Goal: Task Accomplishment & Management: Manage account settings

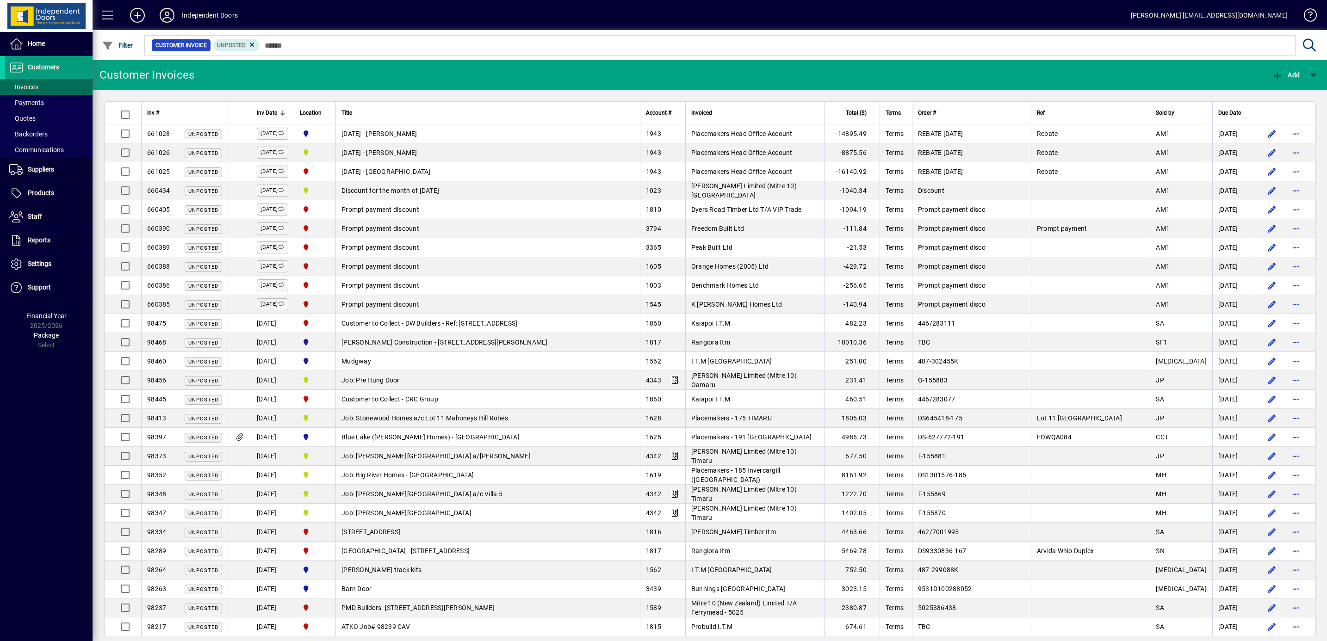
click at [166, 10] on icon at bounding box center [167, 15] width 19 height 15
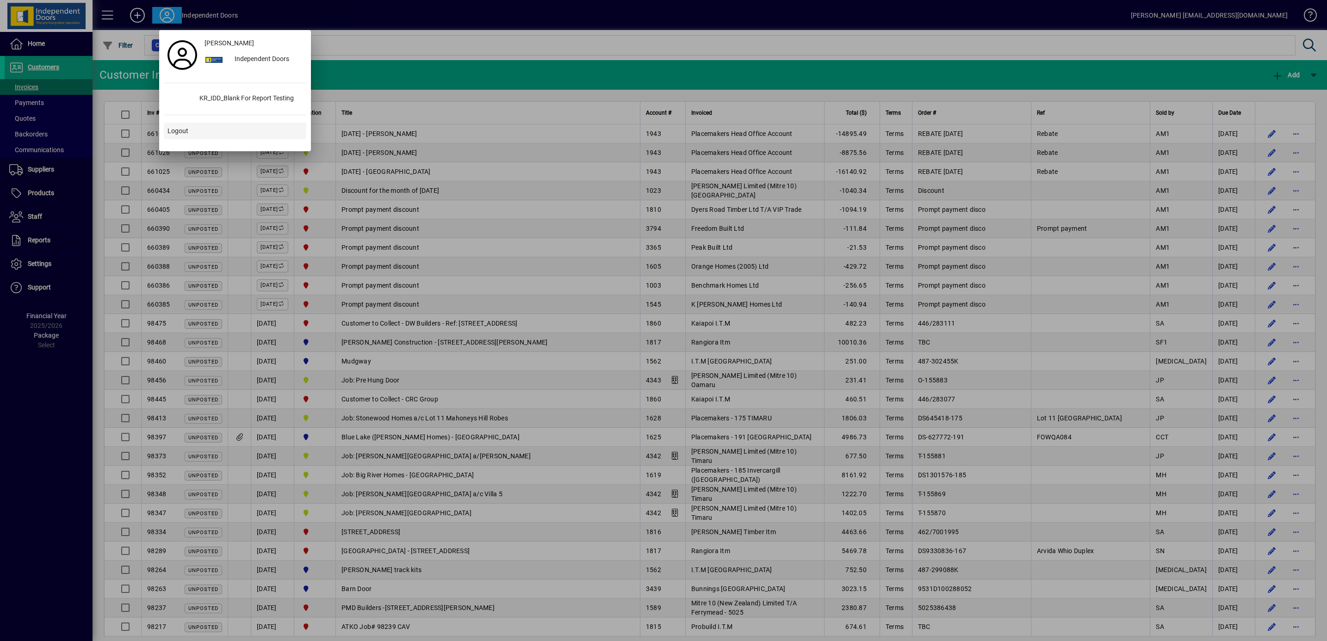
click at [187, 133] on span "Logout" at bounding box center [178, 131] width 21 height 10
